Goal: Find specific page/section: Find specific page/section

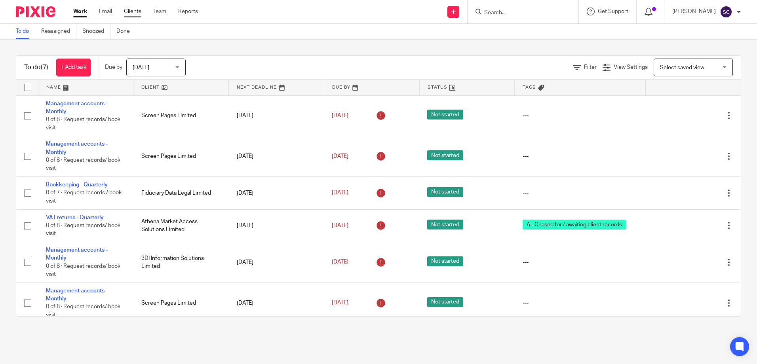
click at [139, 15] on link "Clients" at bounding box center [132, 12] width 17 height 8
click at [186, 14] on link "Reports" at bounding box center [188, 12] width 20 height 8
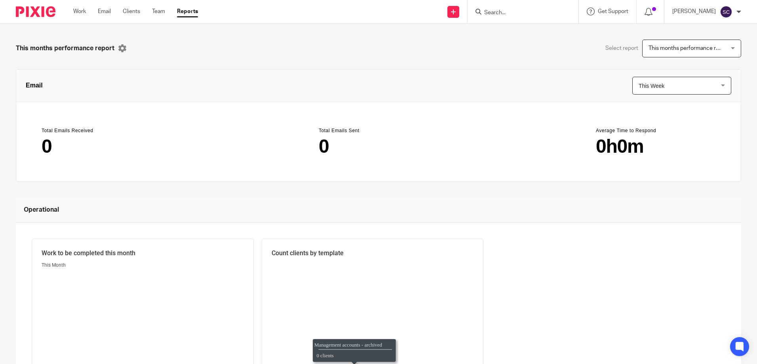
click at [698, 46] on span "This months performance report" at bounding box center [688, 49] width 81 height 6
click at [129, 11] on link "Clients" at bounding box center [131, 12] width 17 height 8
click at [519, 11] on input "Search" at bounding box center [518, 12] width 71 height 7
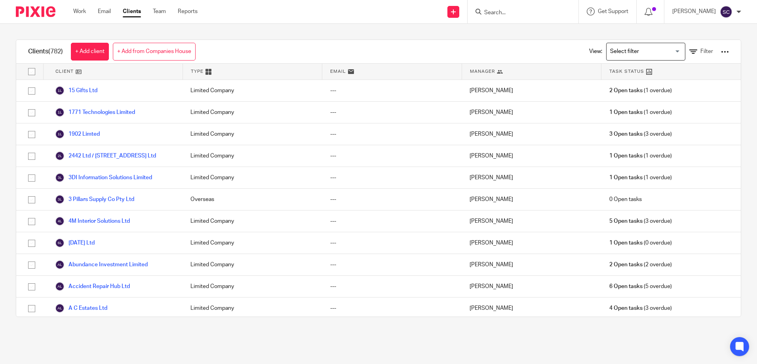
click at [506, 12] on input "Search" at bounding box center [518, 12] width 71 height 7
click at [660, 52] on input "Search for option" at bounding box center [643, 52] width 73 height 14
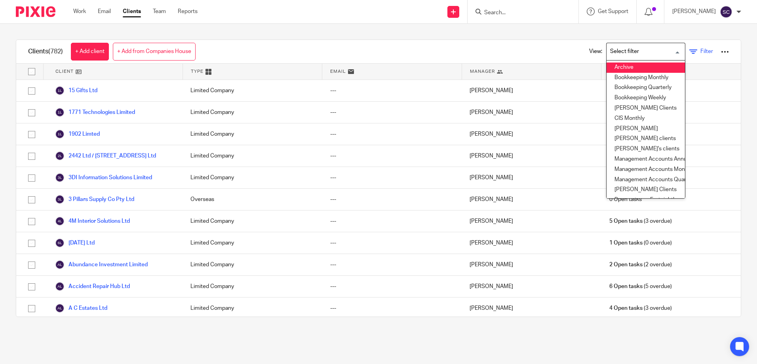
click at [700, 49] on span "Filter" at bounding box center [706, 52] width 13 height 6
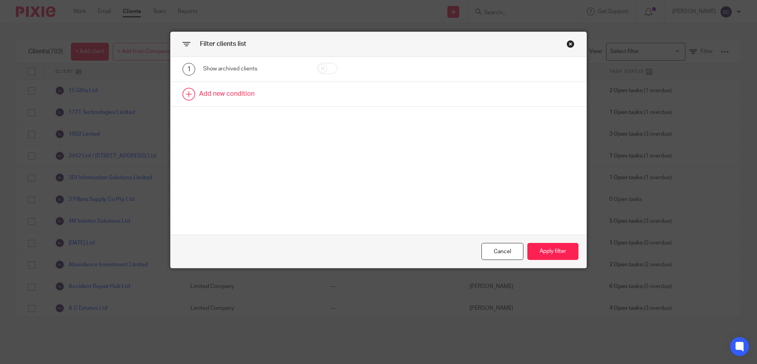
click at [200, 94] on link at bounding box center [378, 94] width 415 height 25
click at [244, 101] on div "Field" at bounding box center [247, 96] width 76 height 17
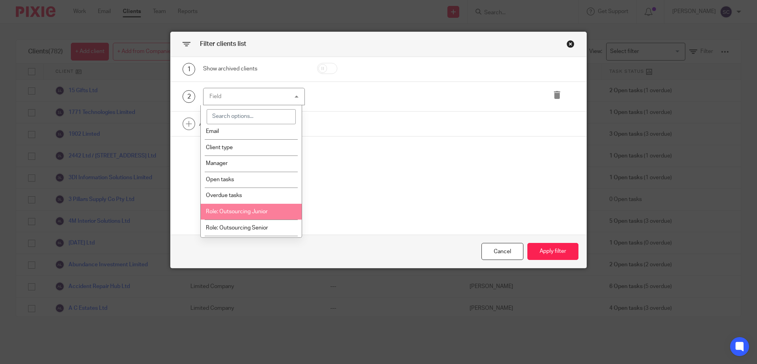
scroll to position [40, 0]
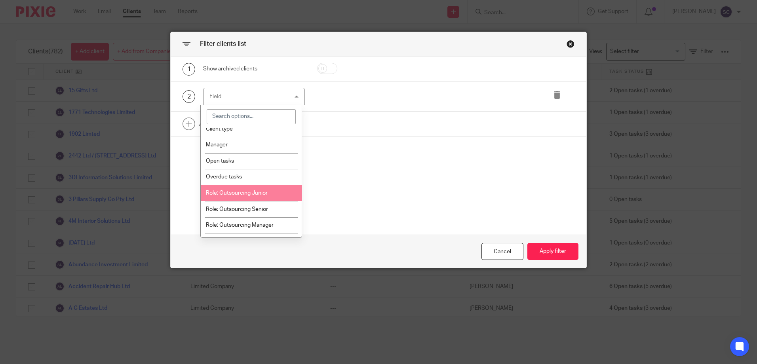
click at [252, 191] on span "Role: Outsourcing Junior" at bounding box center [237, 193] width 62 height 6
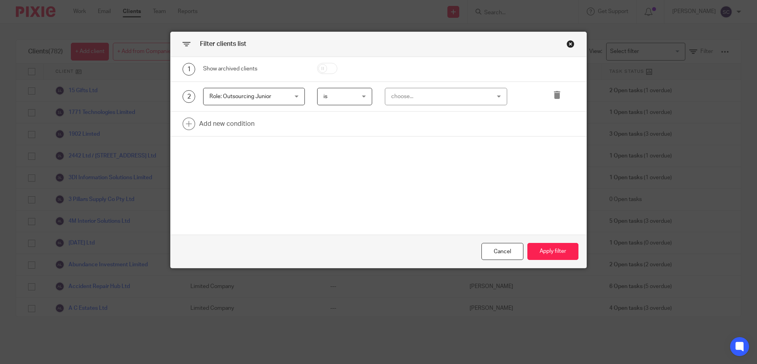
click at [444, 98] on div "choose..." at bounding box center [437, 96] width 93 height 17
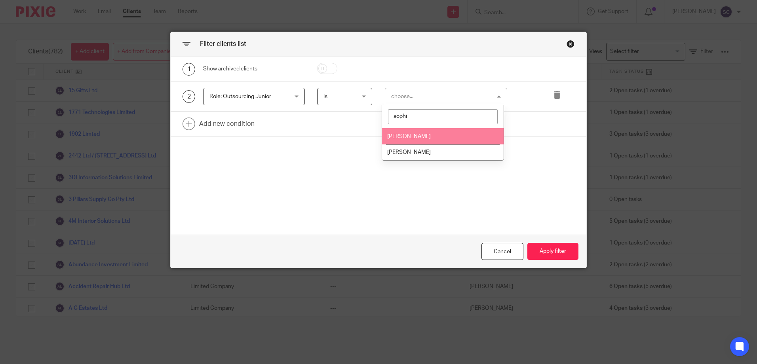
type input "sophi"
click at [449, 133] on li "[PERSON_NAME]" at bounding box center [442, 136] width 121 height 16
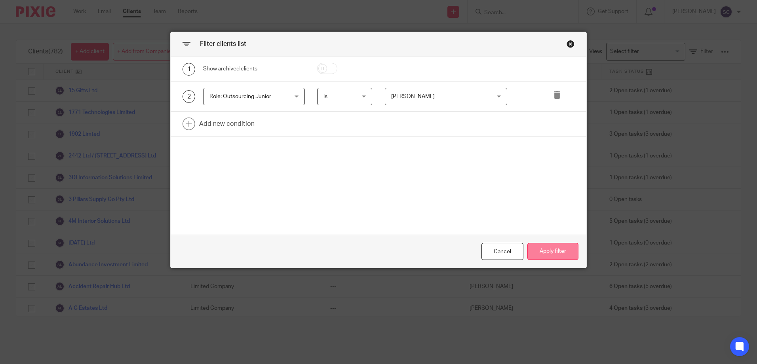
click at [545, 254] on button "Apply filter" at bounding box center [552, 251] width 51 height 17
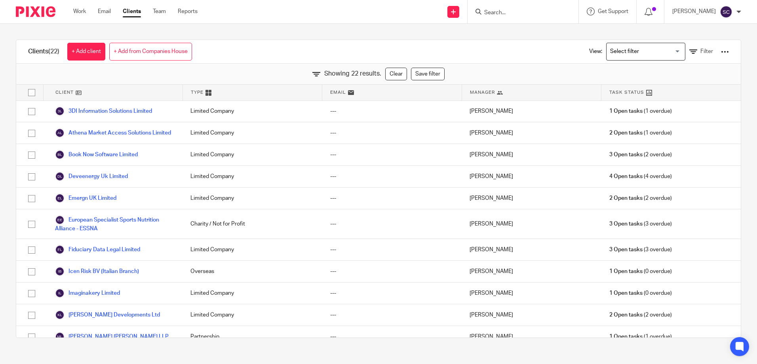
scroll to position [0, 0]
click at [721, 53] on div at bounding box center [725, 52] width 8 height 8
click at [645, 94] on link "Export clients to CSV file" at bounding box center [661, 93] width 110 height 12
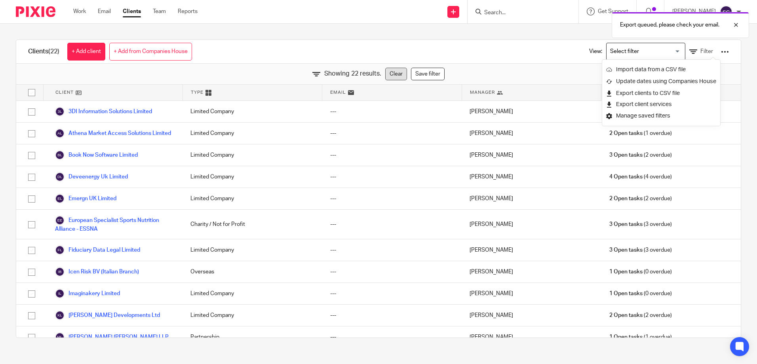
click at [385, 77] on link "Clear" at bounding box center [396, 74] width 22 height 13
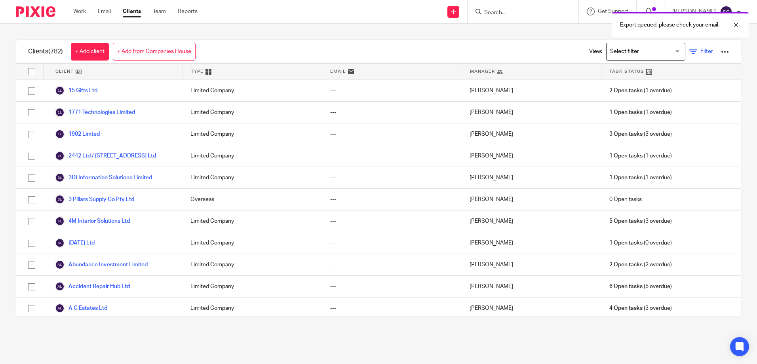
click at [700, 54] on span "Filter" at bounding box center [706, 52] width 13 height 6
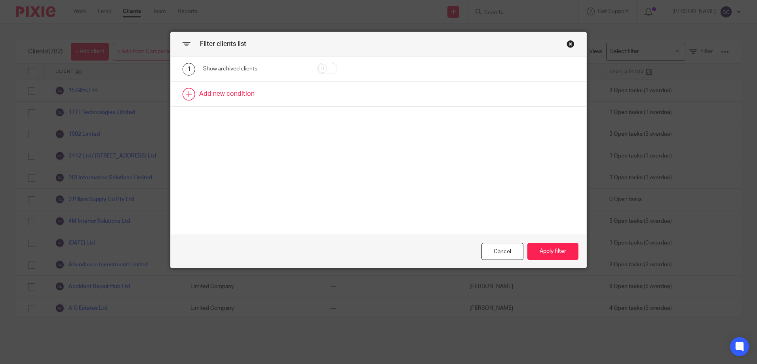
click at [233, 98] on link at bounding box center [378, 94] width 415 height 25
click at [247, 124] on link at bounding box center [378, 124] width 415 height 25
click at [254, 92] on div "Field" at bounding box center [247, 96] width 76 height 17
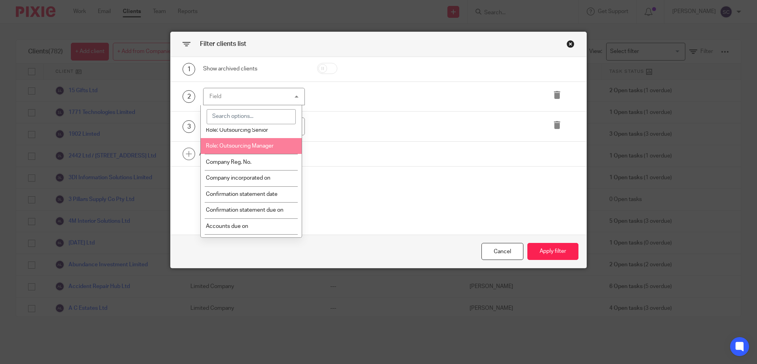
scroll to position [79, 0]
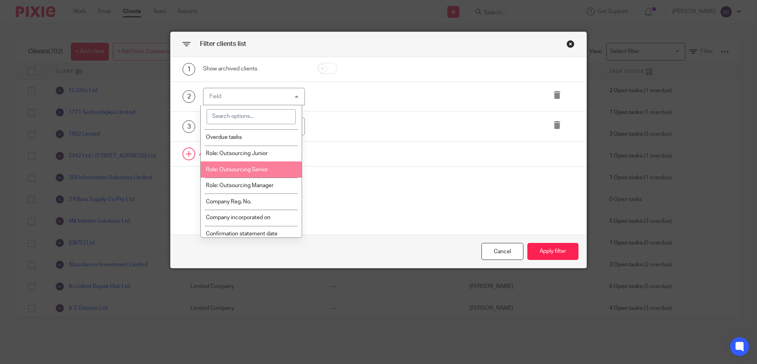
click at [261, 166] on li "Role: Outsourcing Senior" at bounding box center [251, 169] width 101 height 16
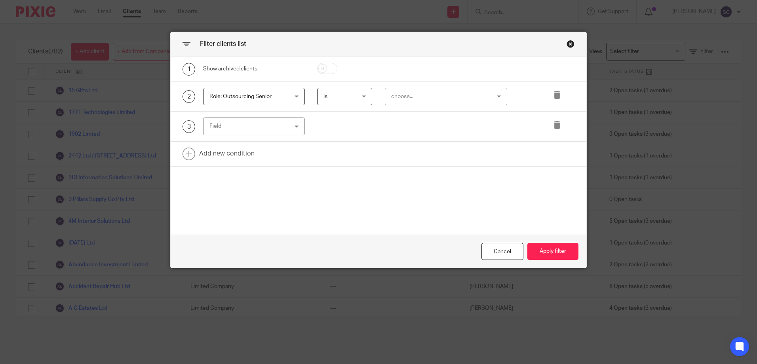
click at [419, 99] on div "choose..." at bounding box center [437, 96] width 93 height 17
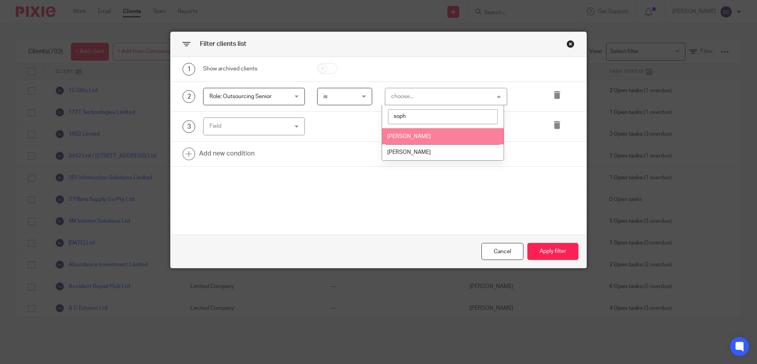
type input "soph"
click at [436, 132] on li "[PERSON_NAME]" at bounding box center [442, 136] width 121 height 16
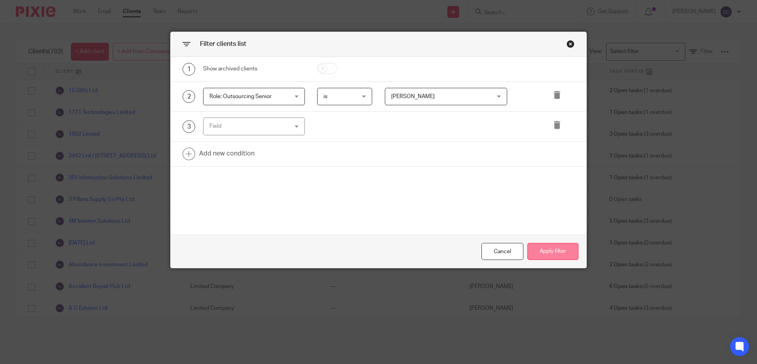
click at [546, 247] on button "Apply filter" at bounding box center [552, 251] width 51 height 17
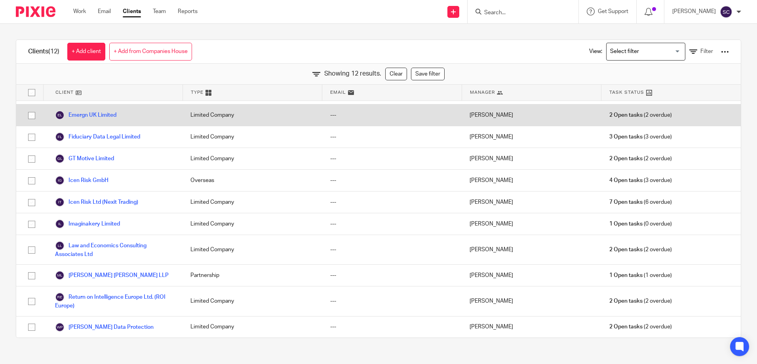
scroll to position [40, 0]
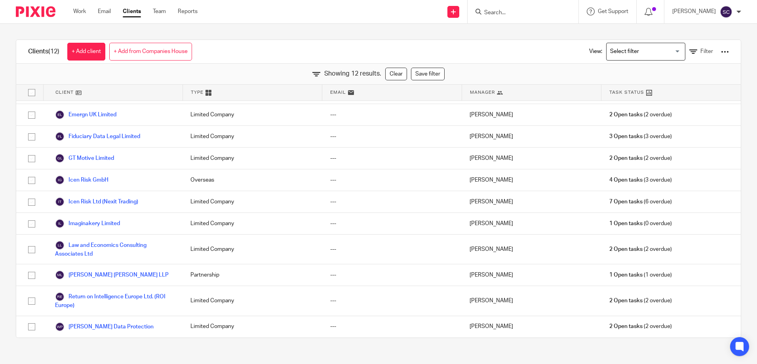
click at [721, 49] on div at bounding box center [725, 52] width 8 height 8
click at [654, 92] on link "Export clients to CSV file" at bounding box center [661, 93] width 110 height 12
click at [505, 14] on input "Search" at bounding box center [518, 12] width 71 height 7
type input "cotto"
click at [508, 24] on div "Cotto nConnect Limited Costo Transport-en Opslagtechniek B.V Conto ur Design (E…" at bounding box center [540, 43] width 131 height 49
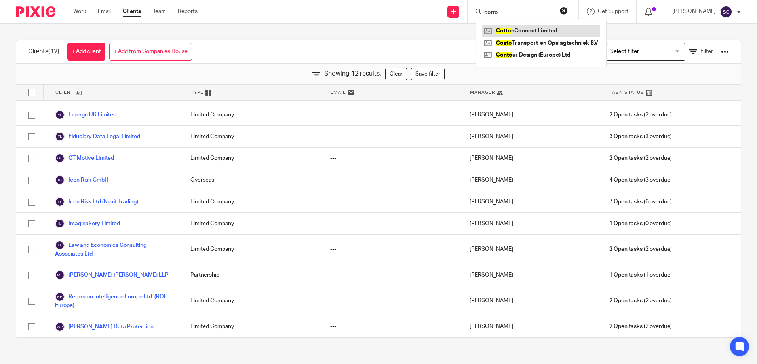
click at [504, 28] on link at bounding box center [541, 31] width 118 height 12
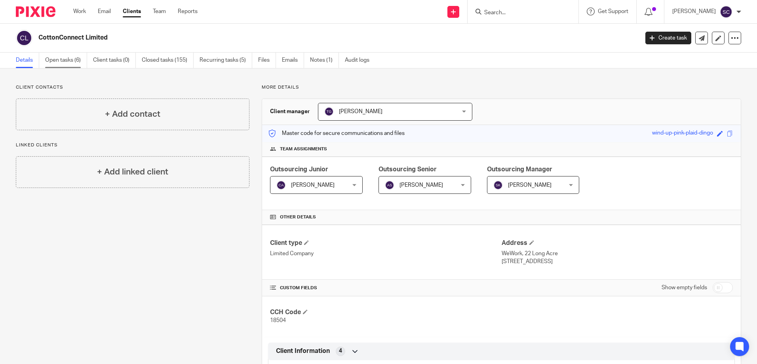
click at [73, 60] on link "Open tasks (6)" at bounding box center [66, 60] width 42 height 15
